Goal: Information Seeking & Learning: Find specific page/section

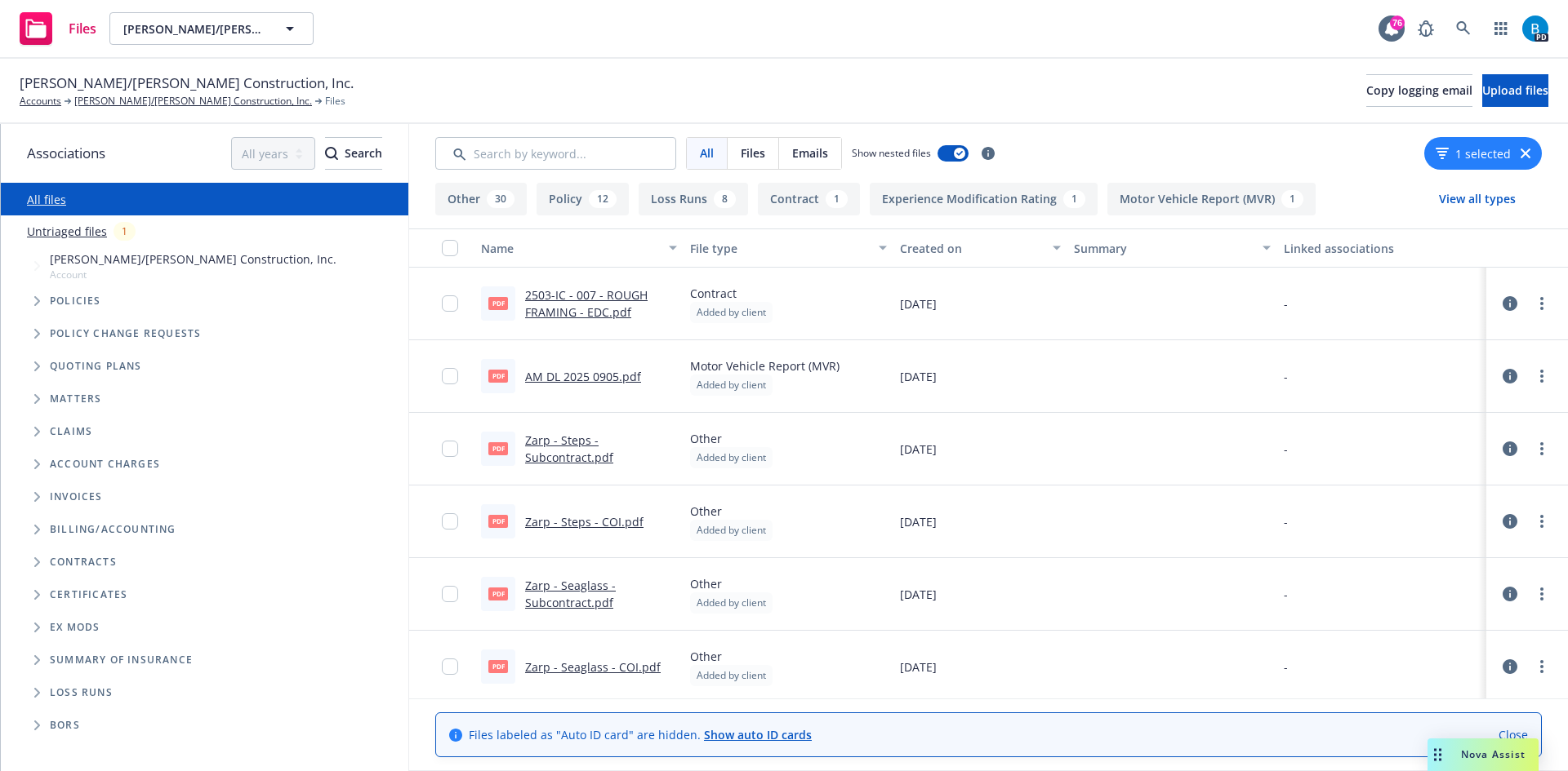
click at [562, 309] on link "2503-IC - 007 - ROUGH FRAMING - EDC.pdf" at bounding box center [587, 304] width 123 height 33
click at [1466, 34] on icon at bounding box center [1462, 28] width 15 height 15
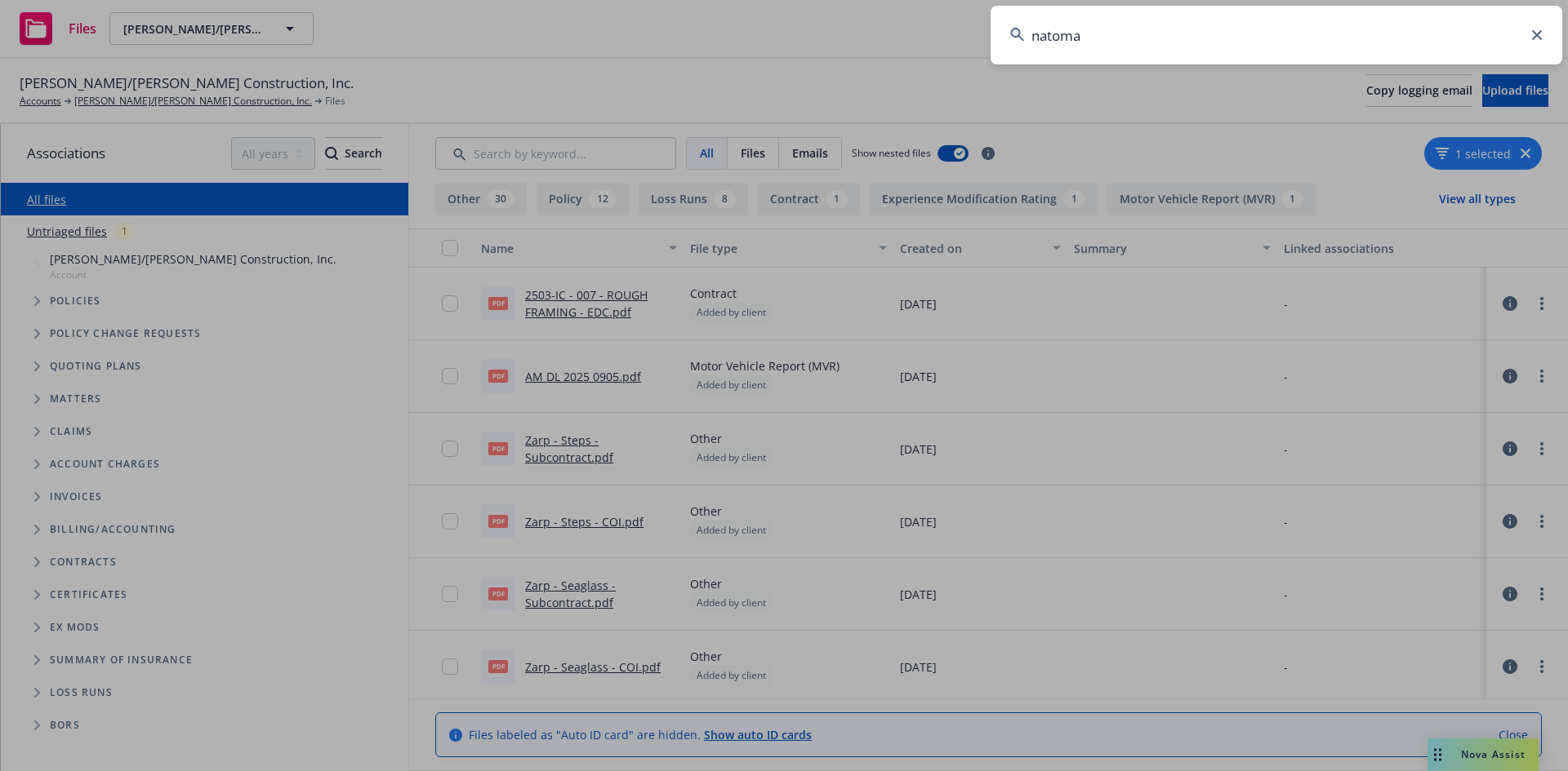
type input "natomas"
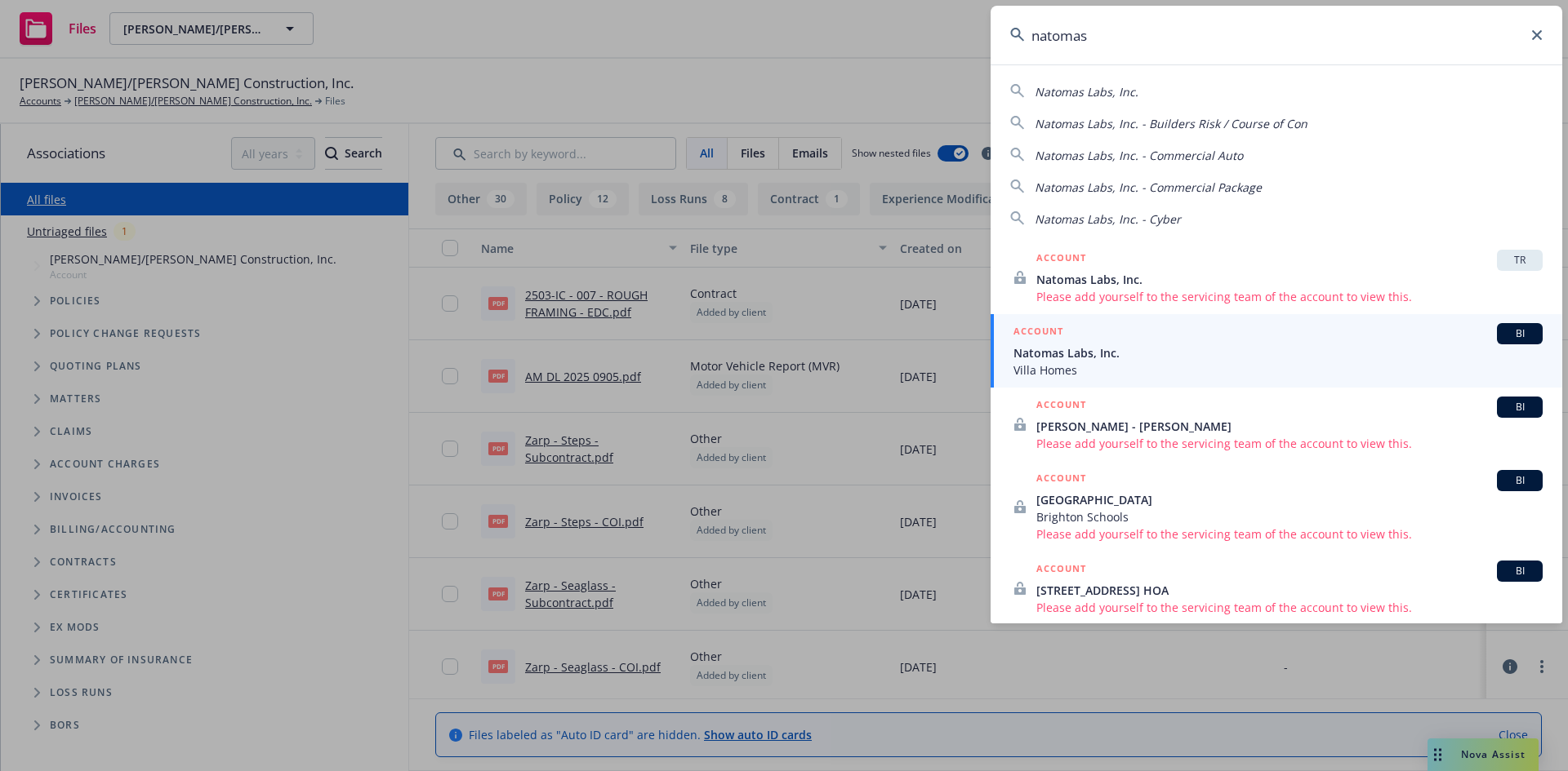
click at [1068, 361] on span "Natomas Labs, Inc." at bounding box center [1278, 353] width 529 height 17
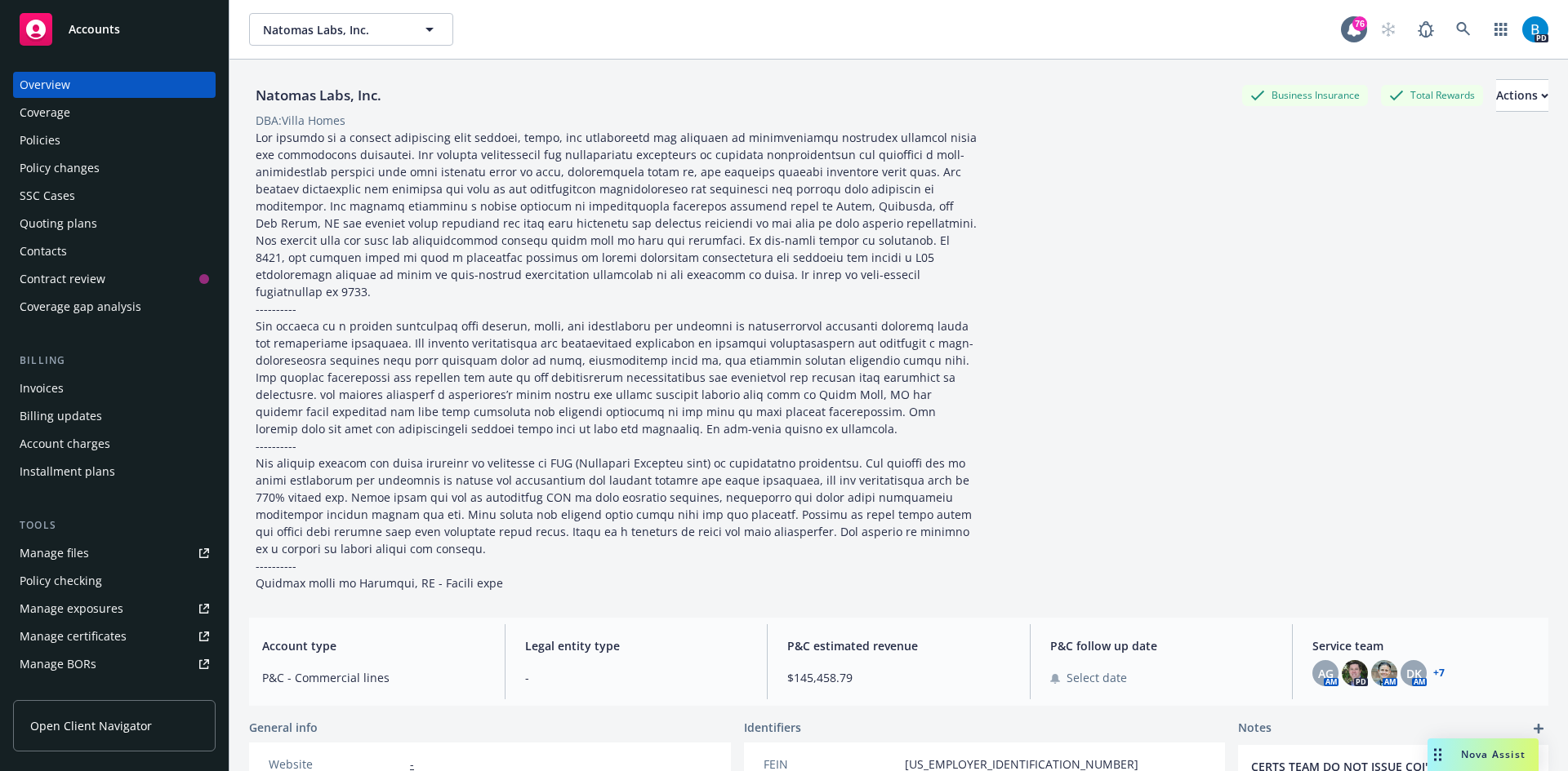
click at [45, 136] on div "Policies" at bounding box center [40, 140] width 41 height 26
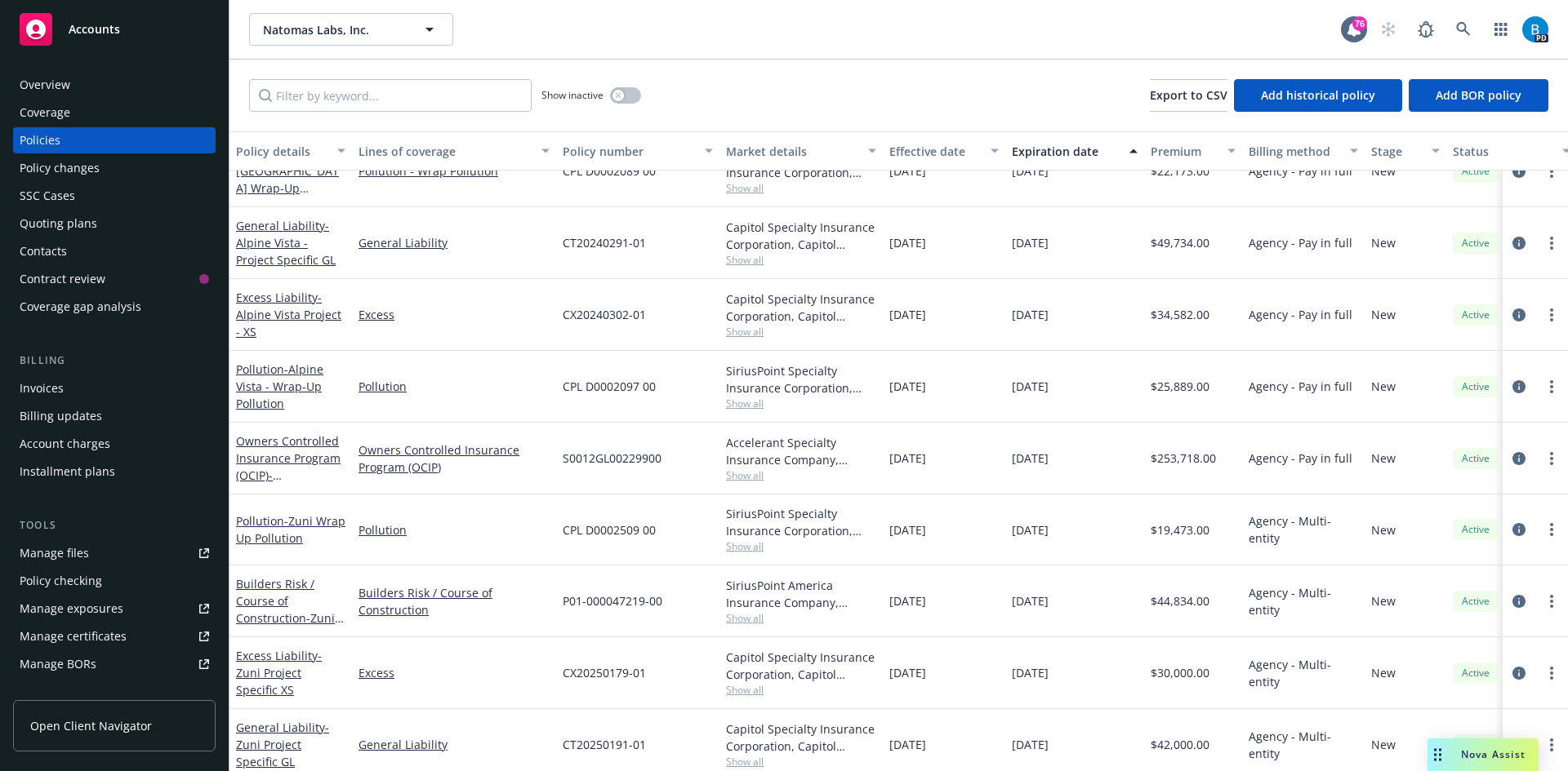
scroll to position [1762, 0]
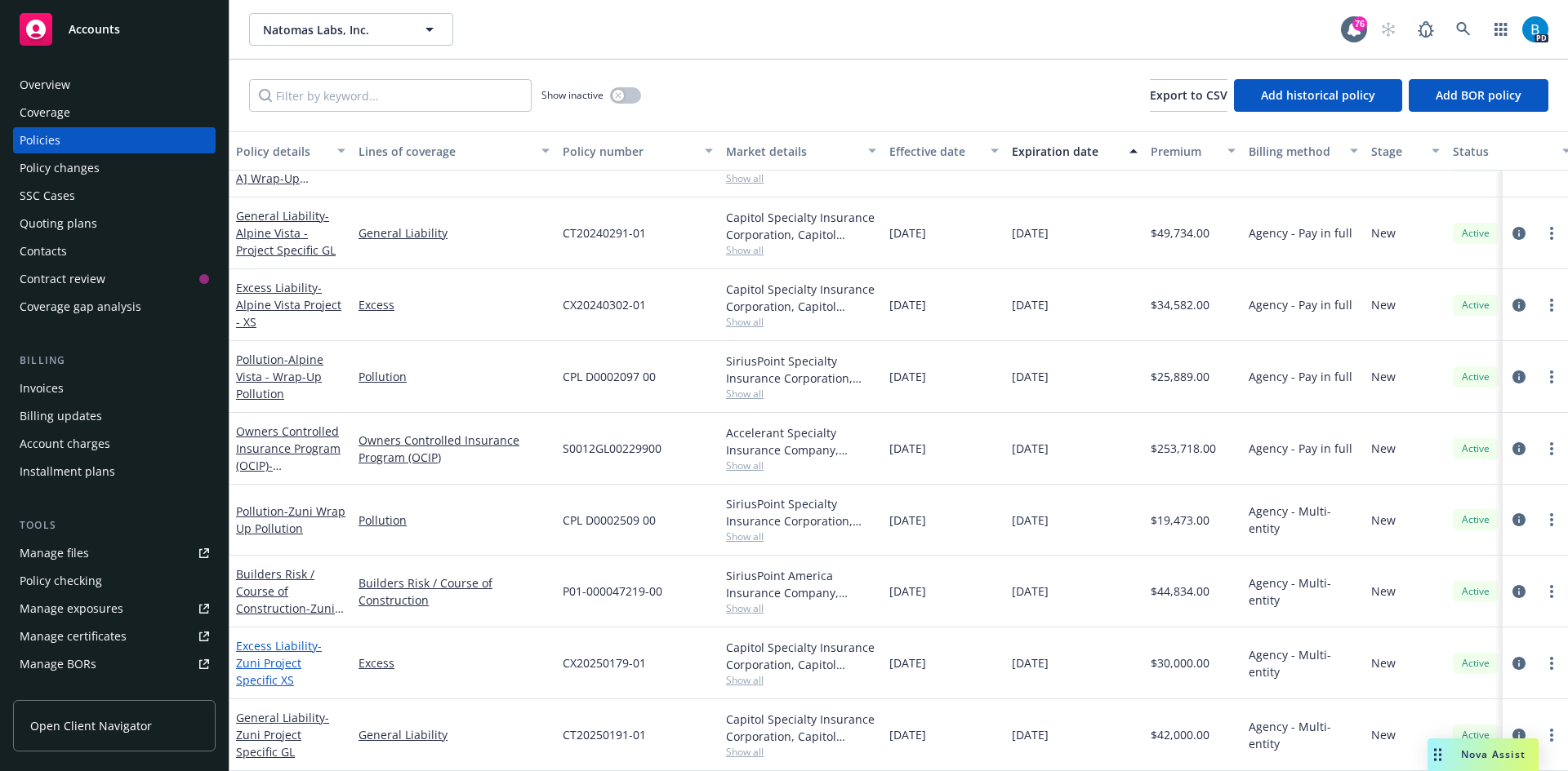
click at [283, 652] on span "- Zuni Project Specific XS" at bounding box center [279, 663] width 86 height 49
